Goal: Find specific page/section: Find specific page/section

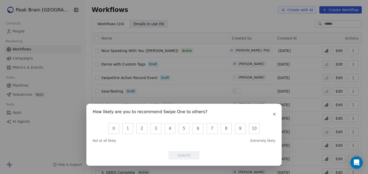
click at [274, 114] on icon "button" at bounding box center [274, 114] width 4 height 4
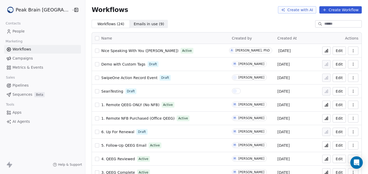
click at [15, 31] on span "People" at bounding box center [18, 31] width 12 height 5
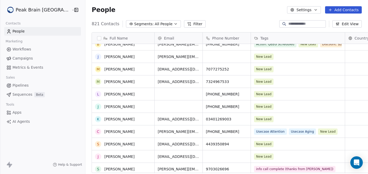
scroll to position [31, 0]
click at [294, 24] on input at bounding box center [306, 23] width 36 height 5
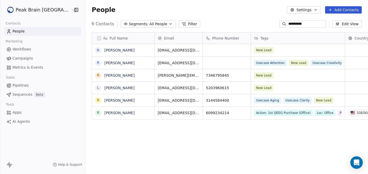
scroll to position [153, 297]
type input "**********"
click at [96, 50] on button "grid" at bounding box center [98, 50] width 4 height 4
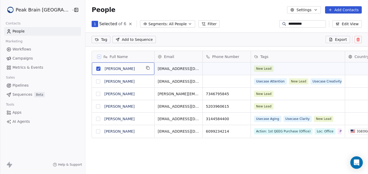
scroll to position [135, 297]
click at [104, 68] on link "[PERSON_NAME]" at bounding box center [119, 69] width 30 height 4
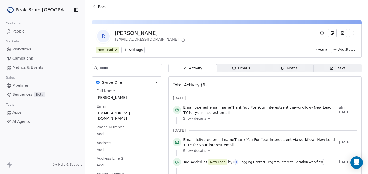
click at [120, 67] on input at bounding box center [131, 68] width 62 height 8
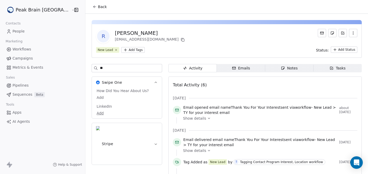
type input "*"
